Goal: Task Accomplishment & Management: Manage account settings

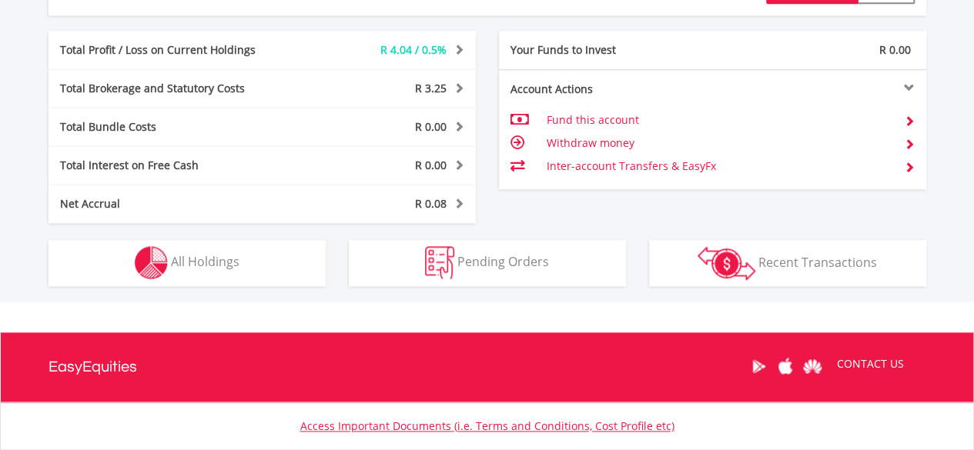
scroll to position [848, 0]
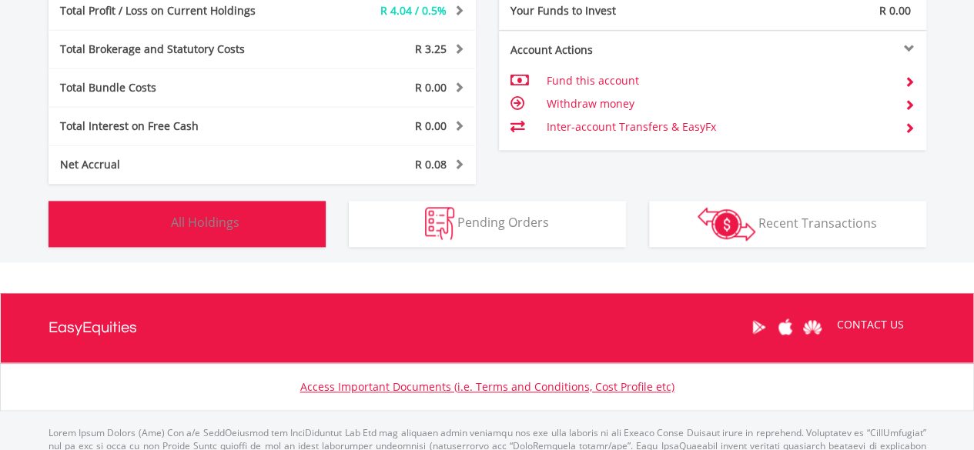
click at [202, 218] on span "All Holdings" at bounding box center [205, 222] width 69 height 17
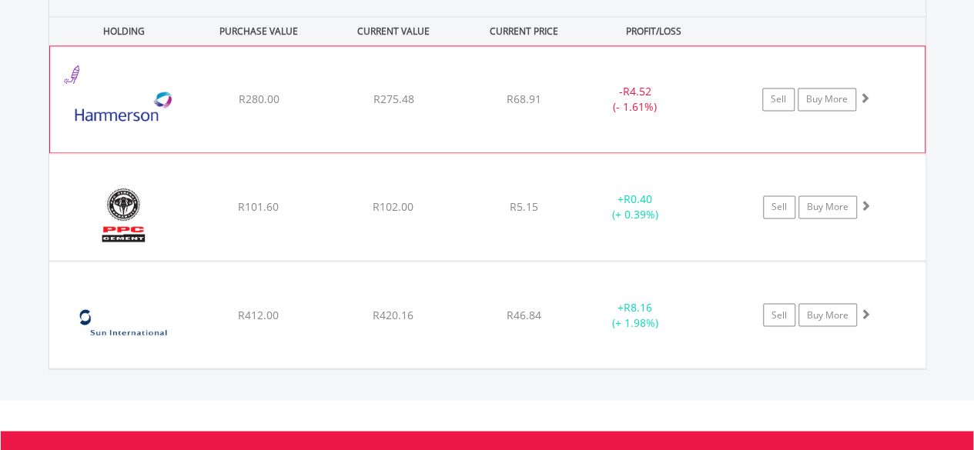
scroll to position [1173, 0]
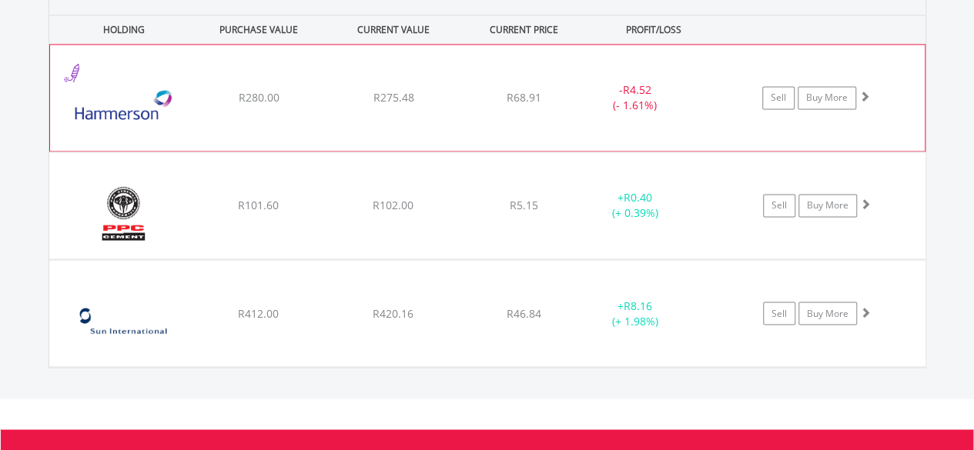
click at [861, 98] on span at bounding box center [864, 96] width 11 height 11
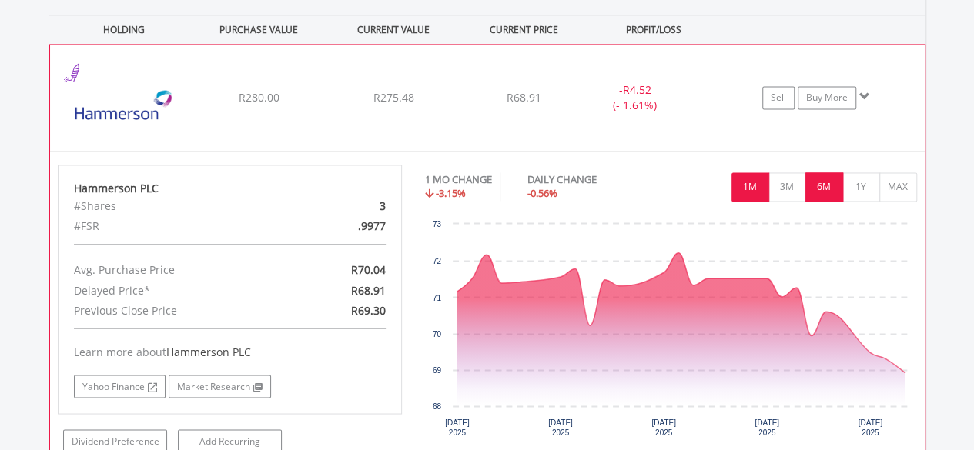
click at [822, 179] on button "6M" at bounding box center [824, 186] width 38 height 29
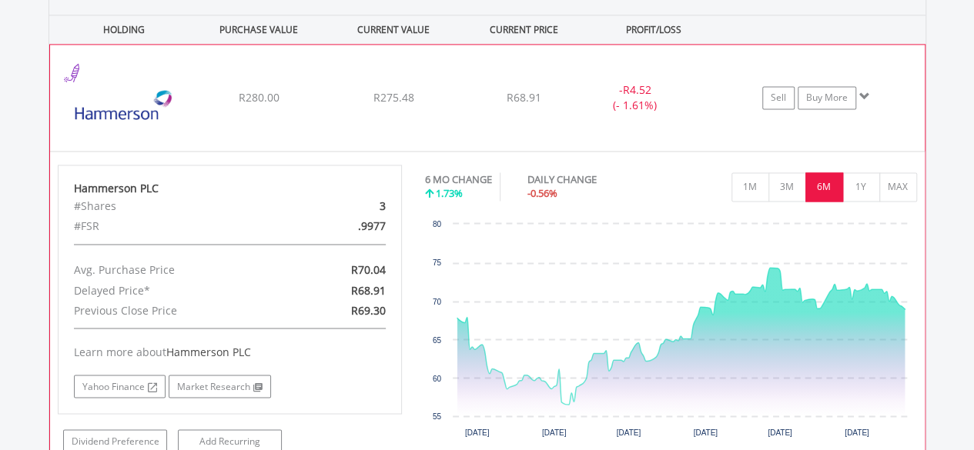
click at [865, 93] on span at bounding box center [864, 96] width 11 height 11
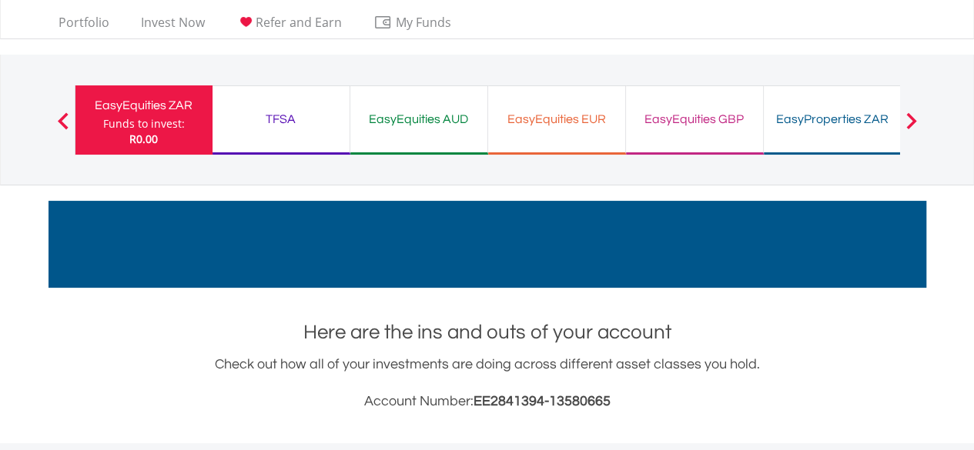
scroll to position [0, 0]
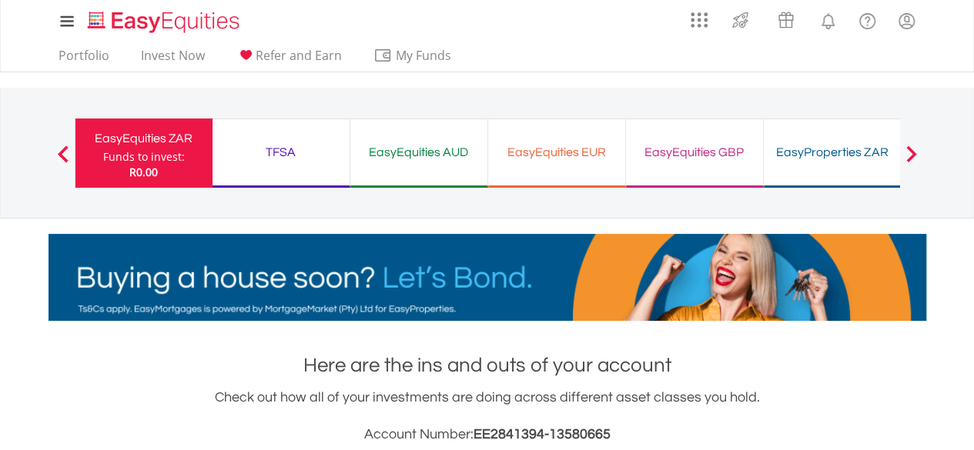
click at [545, 152] on div "EasyEquities EUR" at bounding box center [556, 153] width 119 height 22
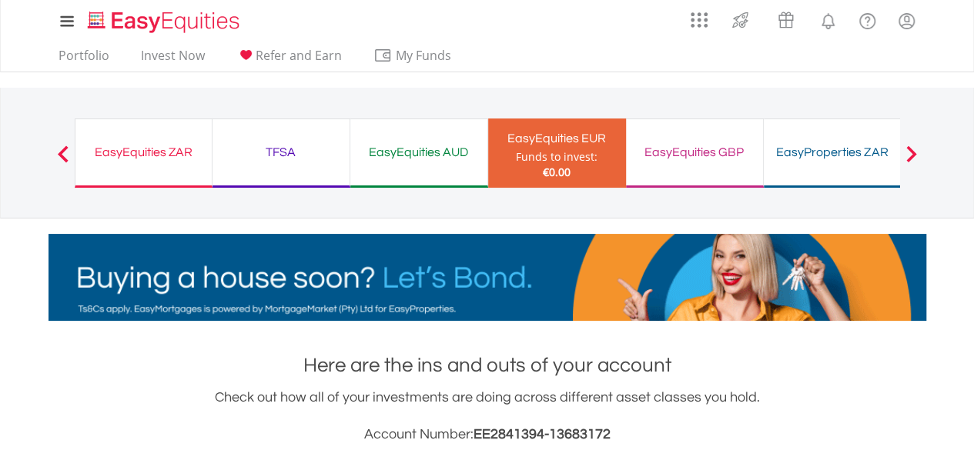
click at [694, 150] on div "EasyEquities GBP" at bounding box center [694, 153] width 119 height 22
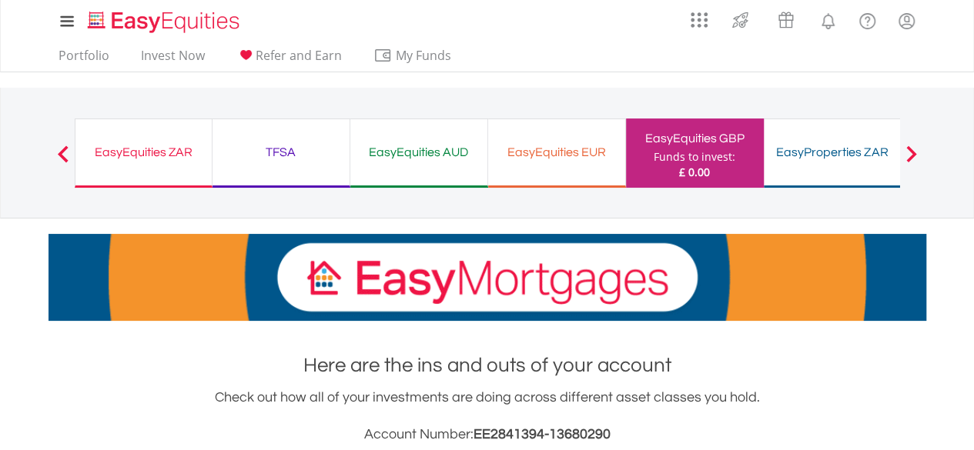
click at [907, 149] on span at bounding box center [910, 153] width 11 height 17
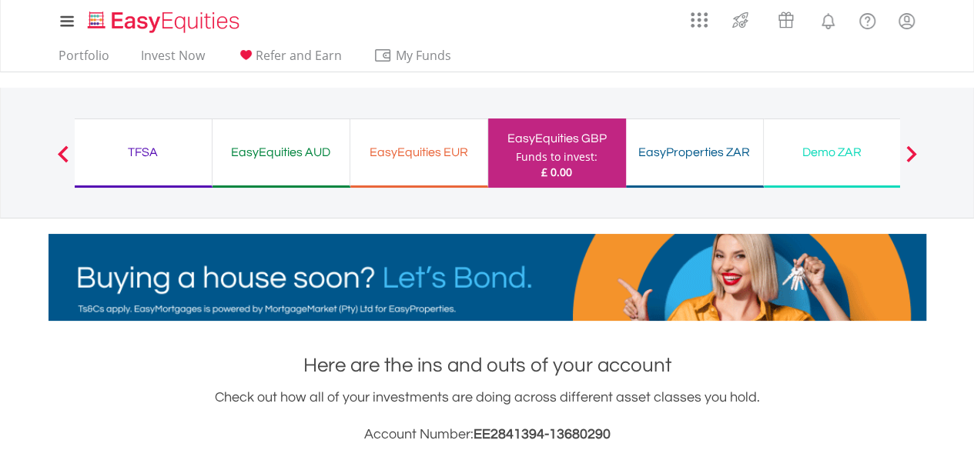
click at [908, 146] on span at bounding box center [910, 153] width 11 height 17
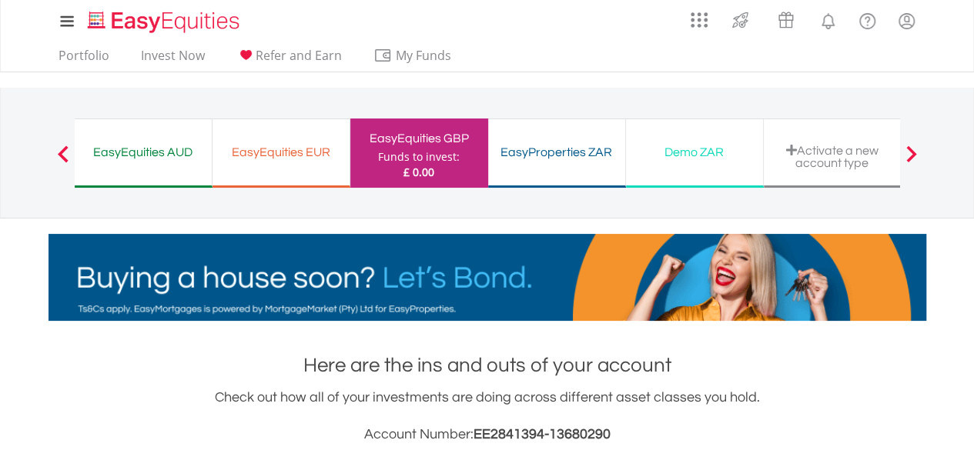
click at [905, 152] on span at bounding box center [910, 153] width 11 height 17
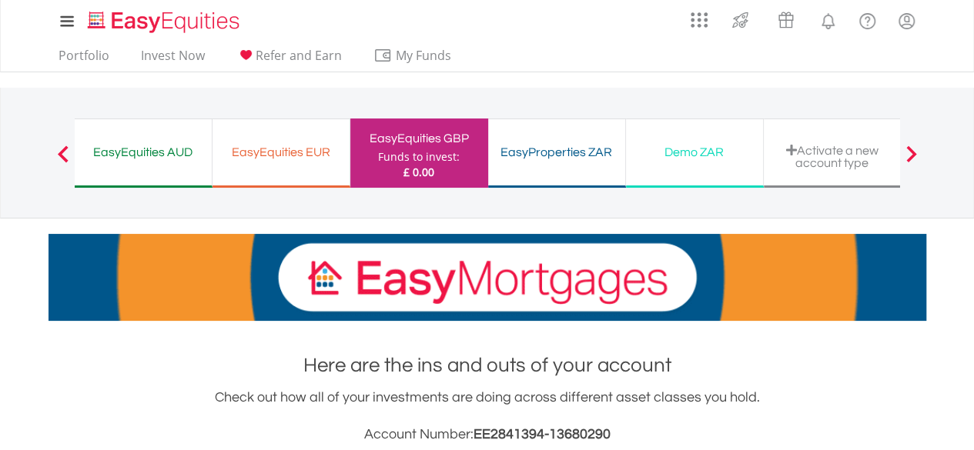
click at [59, 150] on span at bounding box center [63, 153] width 11 height 17
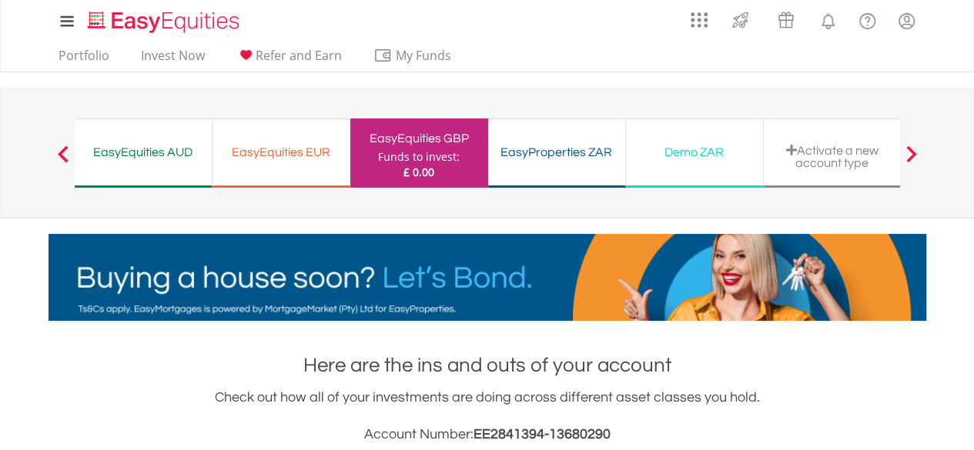
click at [59, 150] on span at bounding box center [63, 153] width 11 height 17
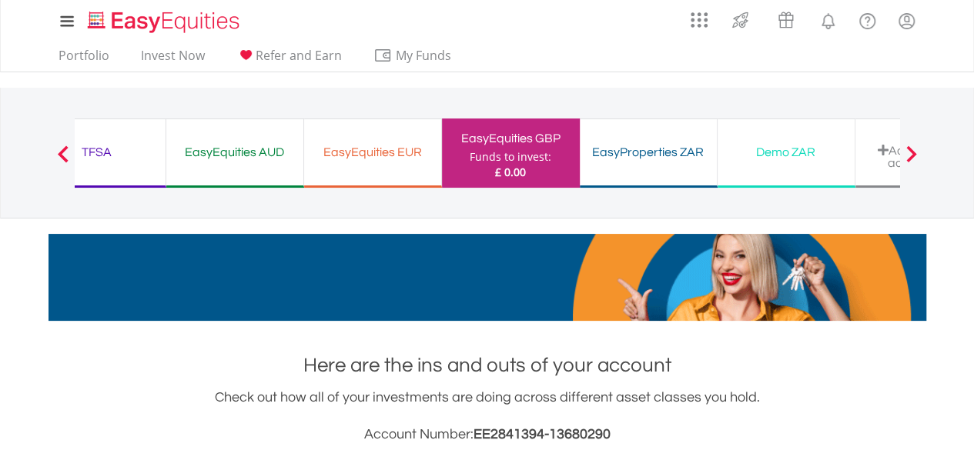
click at [59, 150] on span at bounding box center [63, 153] width 11 height 17
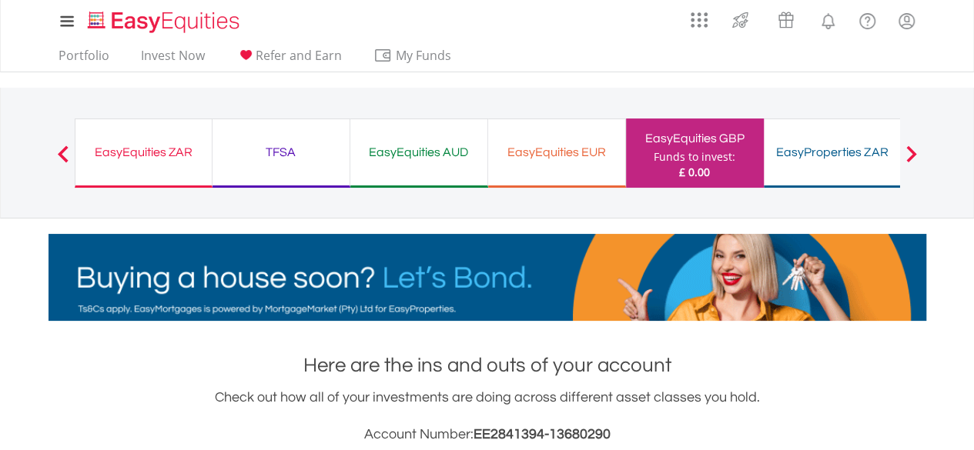
click at [59, 150] on span at bounding box center [63, 153] width 11 height 17
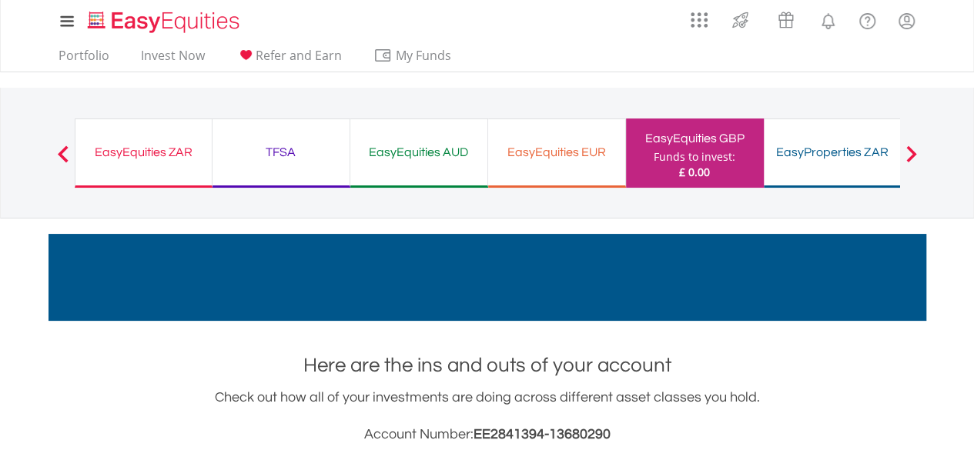
click at [59, 150] on span at bounding box center [63, 153] width 11 height 17
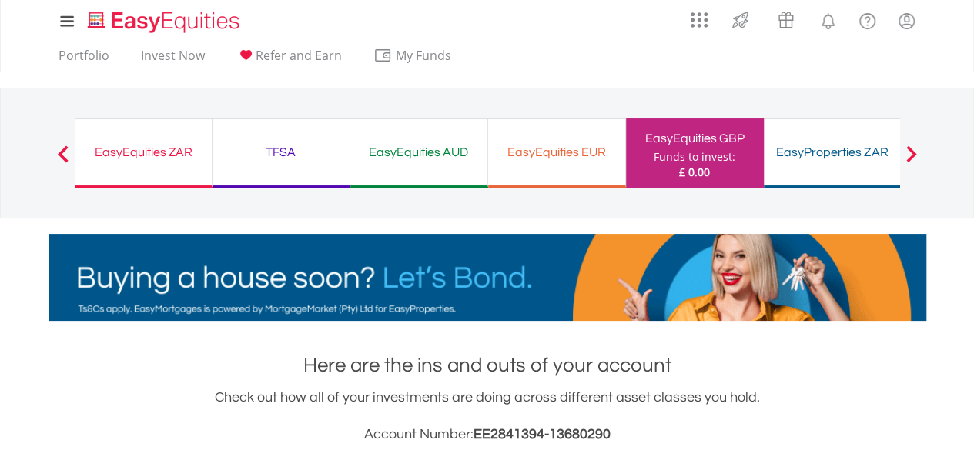
click at [59, 150] on span at bounding box center [63, 153] width 11 height 17
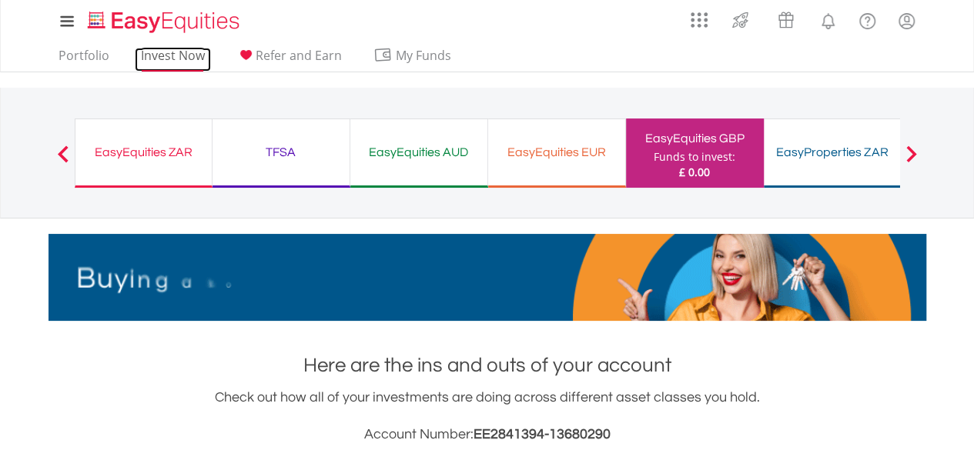
click at [194, 55] on link "Invest Now" at bounding box center [173, 60] width 76 height 24
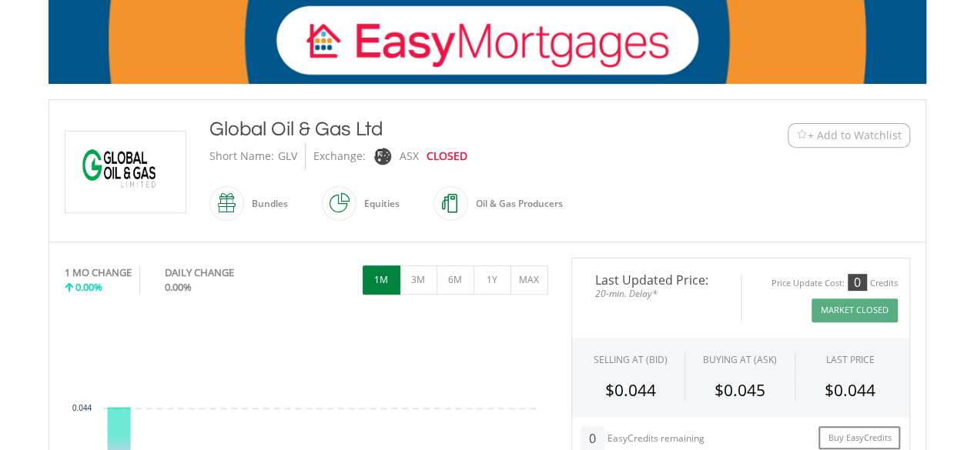
scroll to position [257, 0]
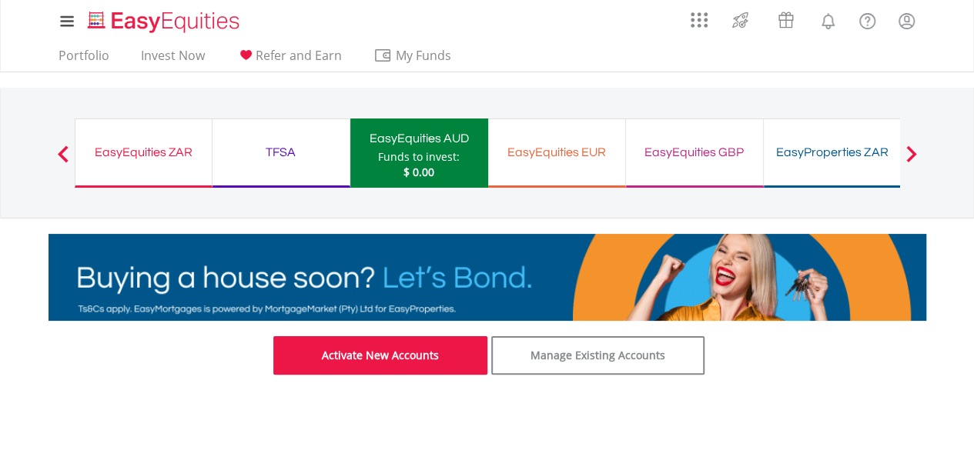
click at [429, 344] on link "Activate New Accounts" at bounding box center [380, 355] width 214 height 38
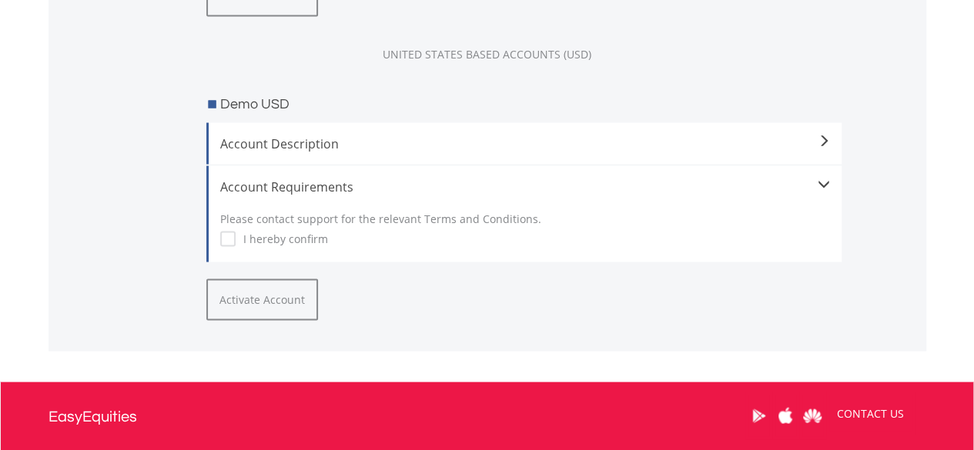
scroll to position [1400, 0]
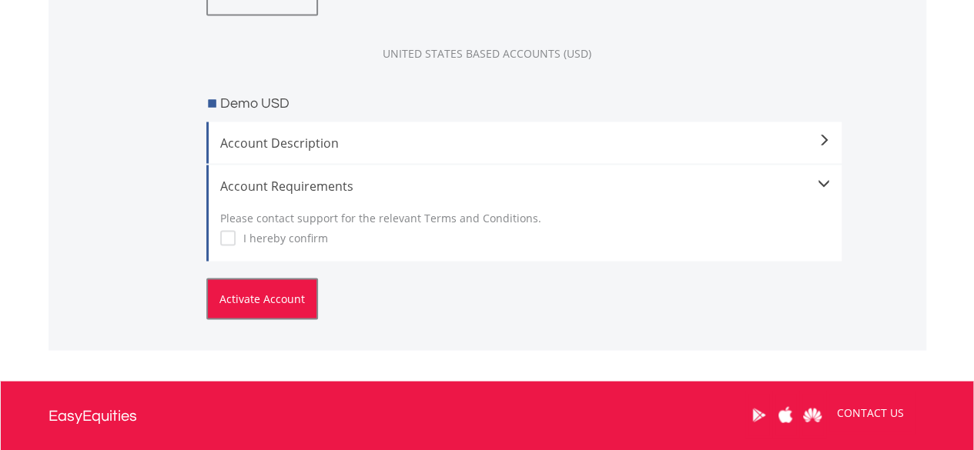
click at [273, 293] on button "Activate Account" at bounding box center [262, 299] width 112 height 42
click at [259, 299] on button "Activate Account" at bounding box center [262, 299] width 112 height 42
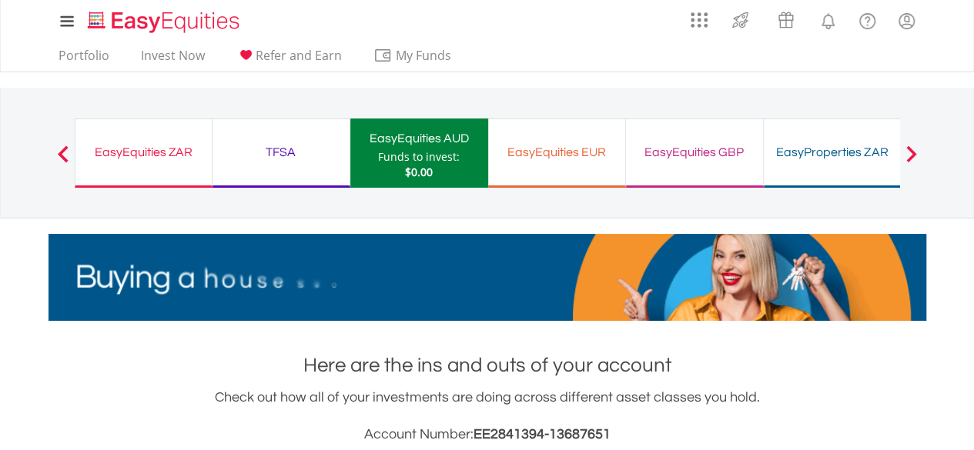
scroll to position [148, 293]
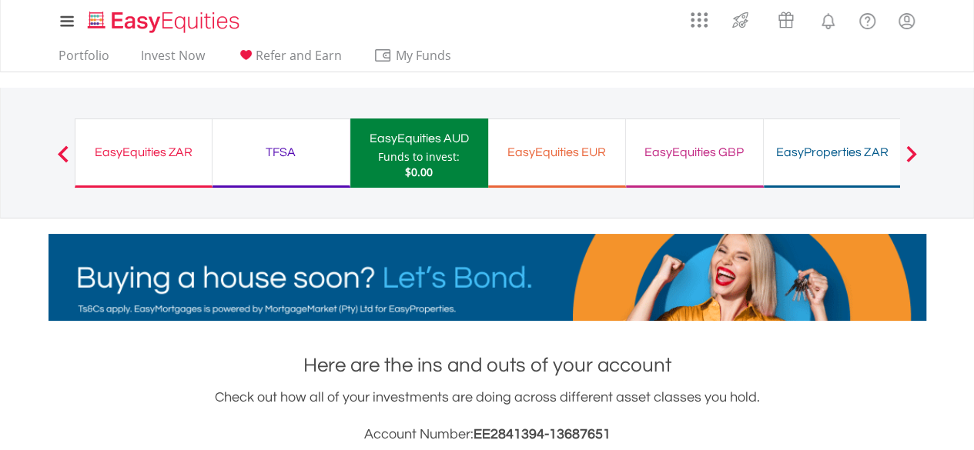
click at [67, 149] on span at bounding box center [63, 153] width 11 height 17
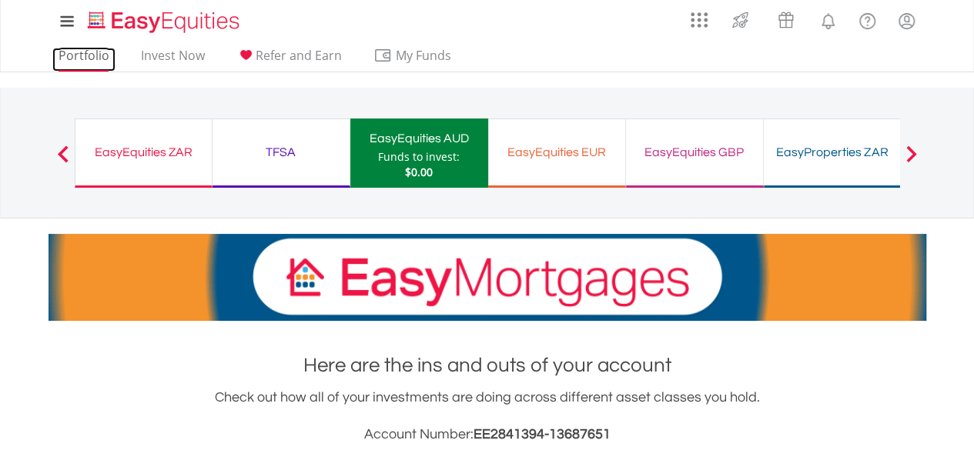
click at [95, 64] on link "Portfolio" at bounding box center [83, 60] width 63 height 24
